Goal: Information Seeking & Learning: Find specific page/section

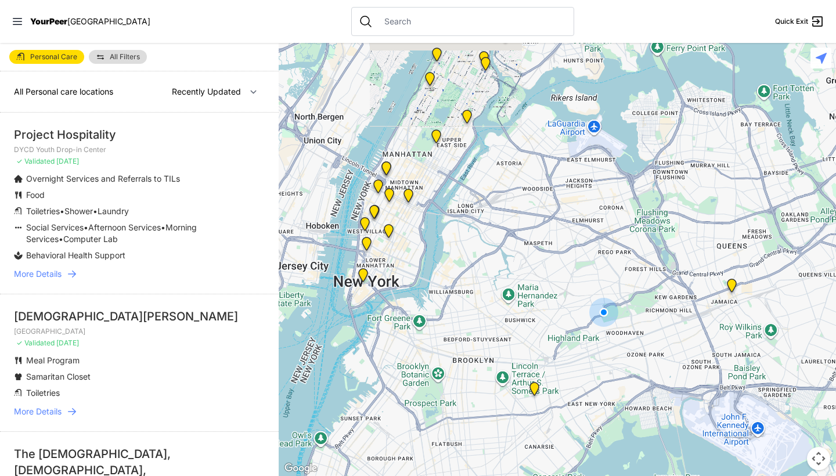
select select "nearby"
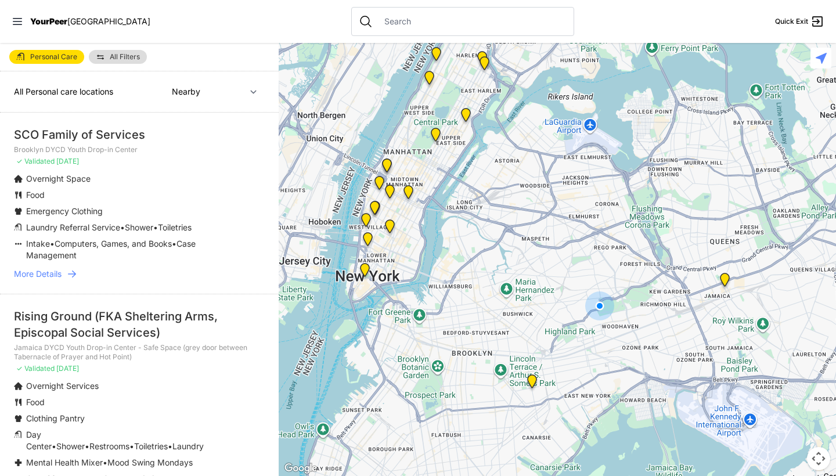
click at [131, 53] on span "All Filters" at bounding box center [125, 56] width 30 height 7
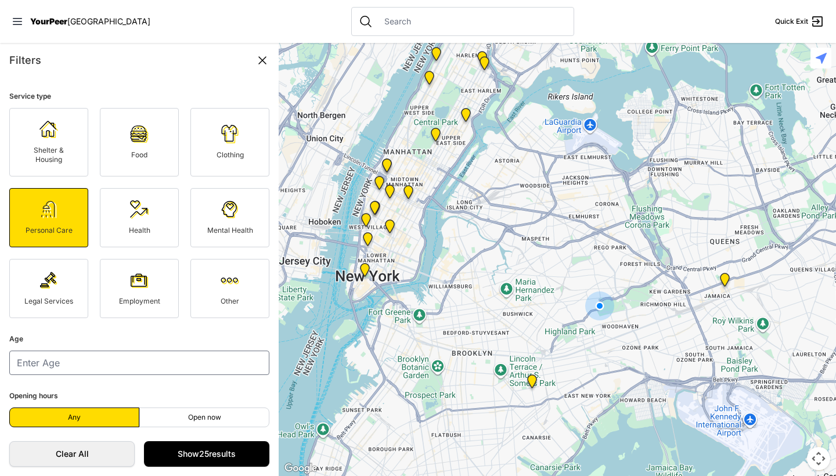
click at [261, 55] on icon at bounding box center [262, 60] width 14 height 14
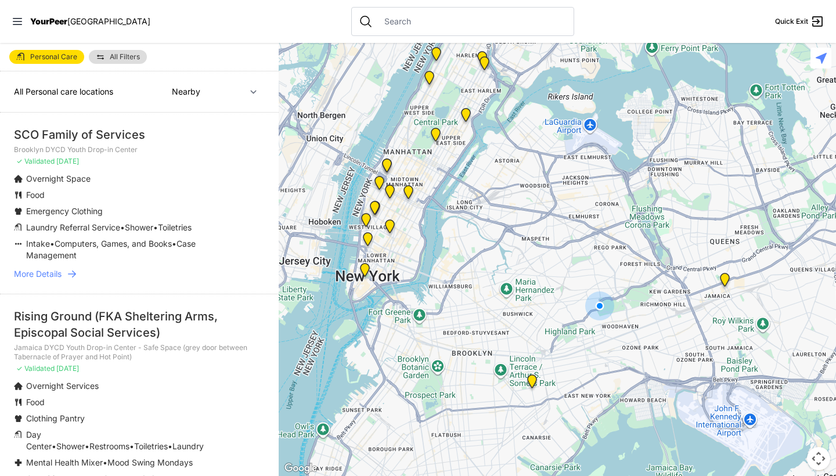
click at [722, 283] on img "Jamaica DYCD Youth Drop-in Center - Safe Space (grey door between Tabernacle of…" at bounding box center [725, 282] width 15 height 19
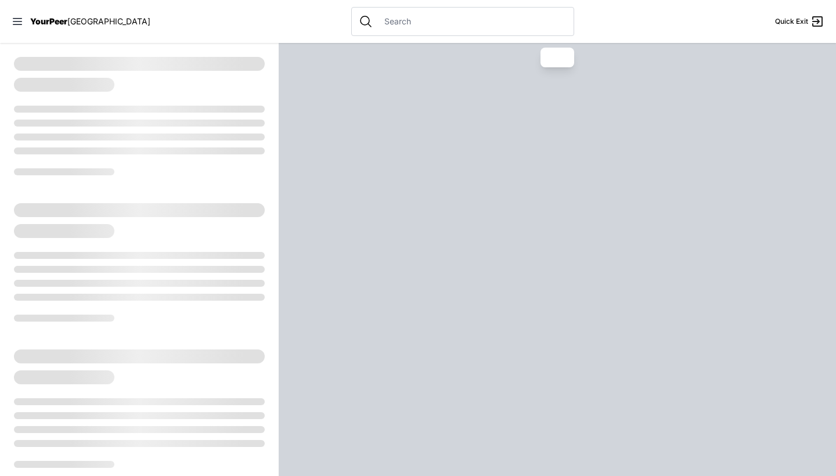
click at [726, 279] on div at bounding box center [557, 259] width 557 height 433
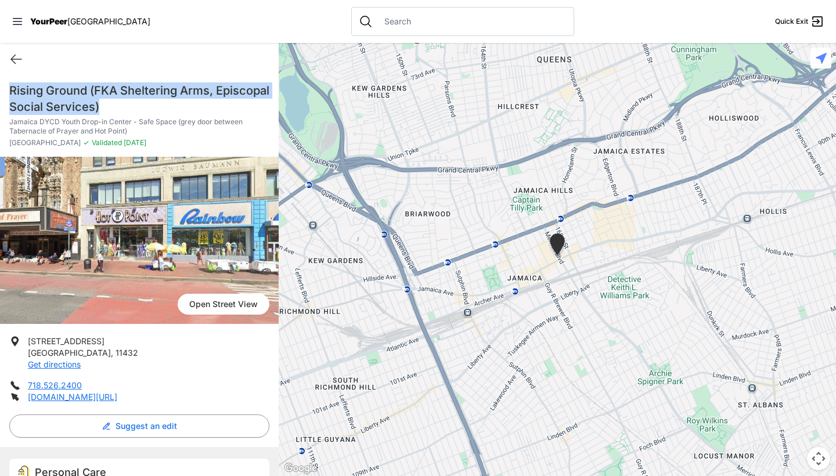
drag, startPoint x: 161, startPoint y: 101, endPoint x: 0, endPoint y: 75, distance: 163.5
click at [0, 75] on div "Quick Exit Anonymous Client [DATE] Services Used: Food What went well The food …" at bounding box center [139, 259] width 279 height 433
copy h1 "Rising Ground (FKA Sheltering Arms, Episcopal Social Services)"
click at [117, 398] on link "[DOMAIN_NAME][URL]" at bounding box center [72, 397] width 89 height 10
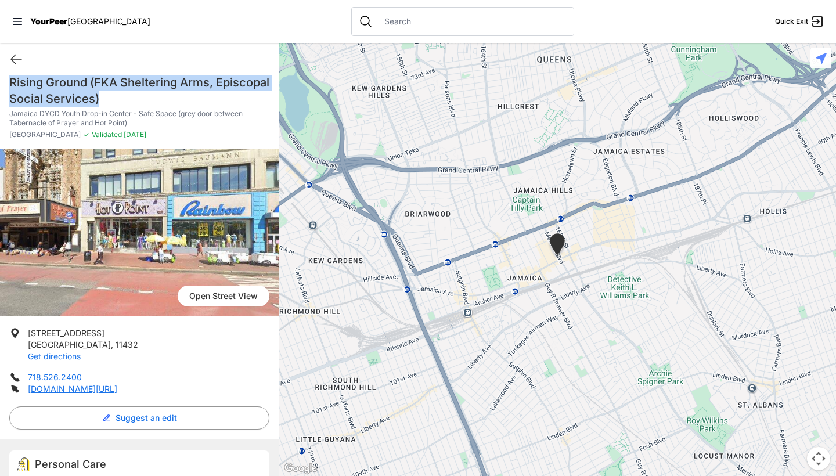
scroll to position [12, 0]
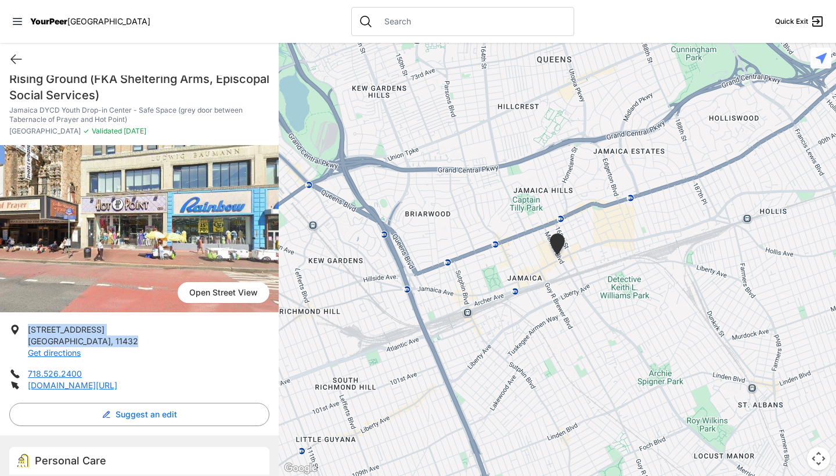
drag, startPoint x: 93, startPoint y: 345, endPoint x: 23, endPoint y: 324, distance: 73.3
click at [23, 324] on li "[STREET_ADDRESS] Get directions" at bounding box center [139, 341] width 260 height 35
copy p "[STREET_ADDRESS]"
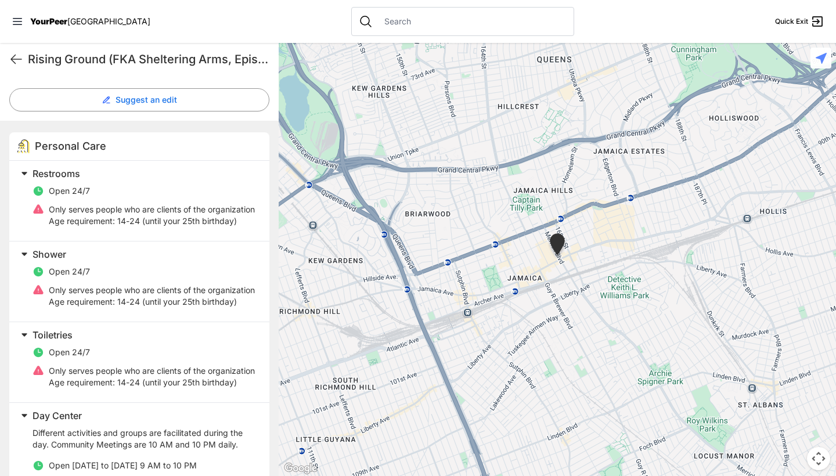
scroll to position [329, 0]
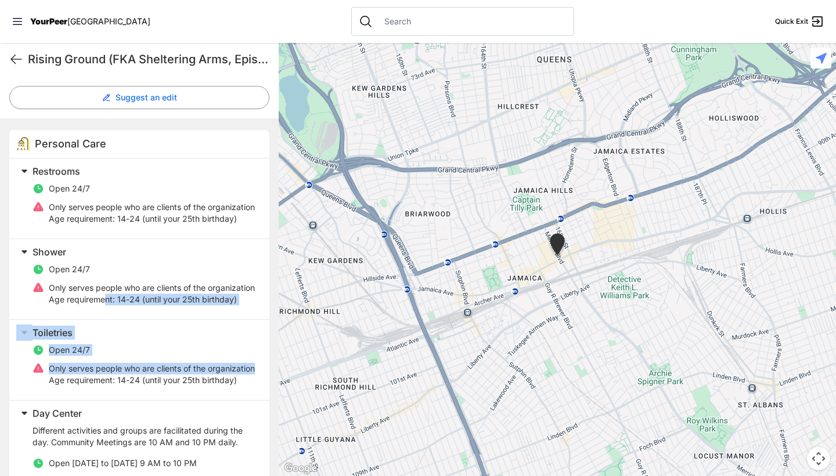
drag, startPoint x: 229, startPoint y: 407, endPoint x: 105, endPoint y: 319, distance: 152.4
click at [105, 319] on div "Restrooms Open 24/7 Only serves people who are clients of the organization Age …" at bounding box center [139, 376] width 260 height 435
click at [172, 341] on span at bounding box center [169, 333] width 307 height 16
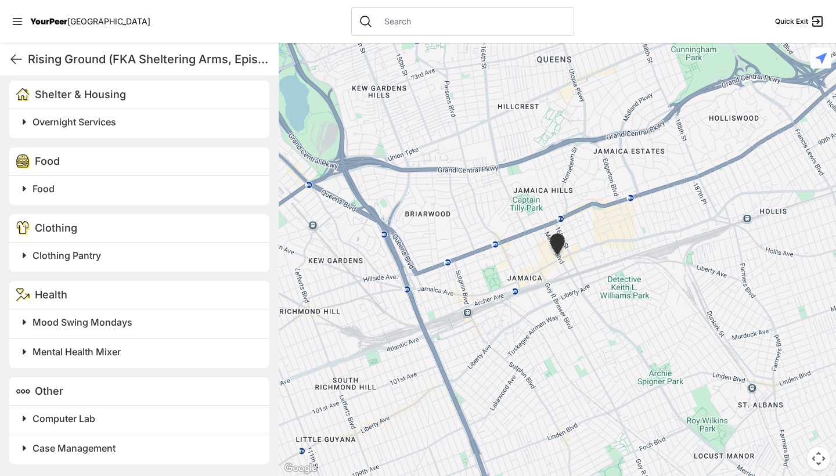
scroll to position [847, 0]
click at [106, 256] on h2 "Clothing Pantry" at bounding box center [144, 256] width 223 height 14
